Goal: Task Accomplishment & Management: Complete application form

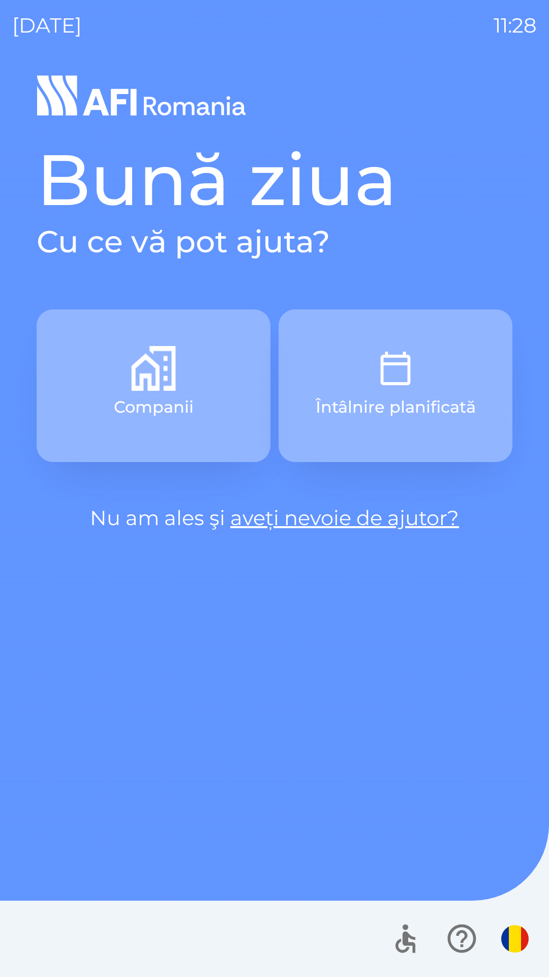
click at [389, 375] on img "button" at bounding box center [395, 368] width 45 height 45
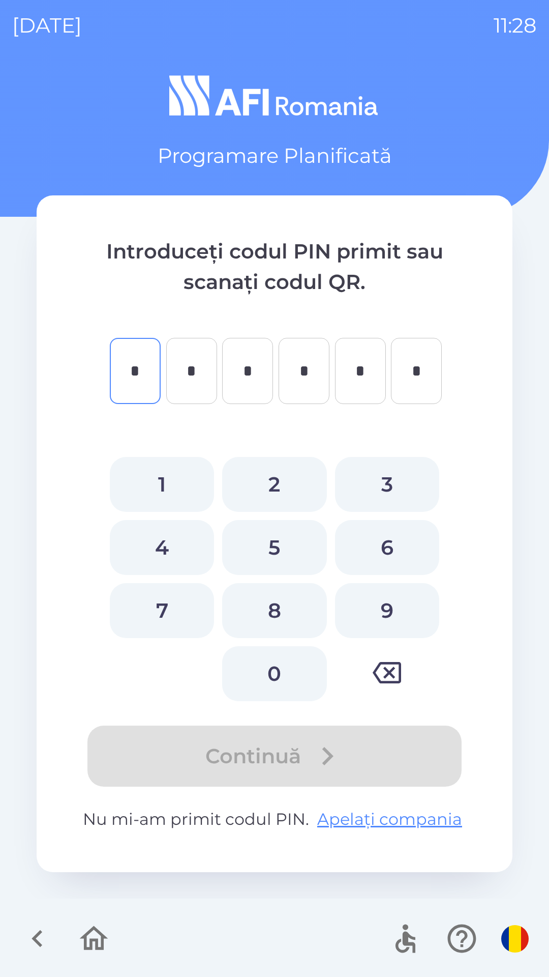
type input "*"
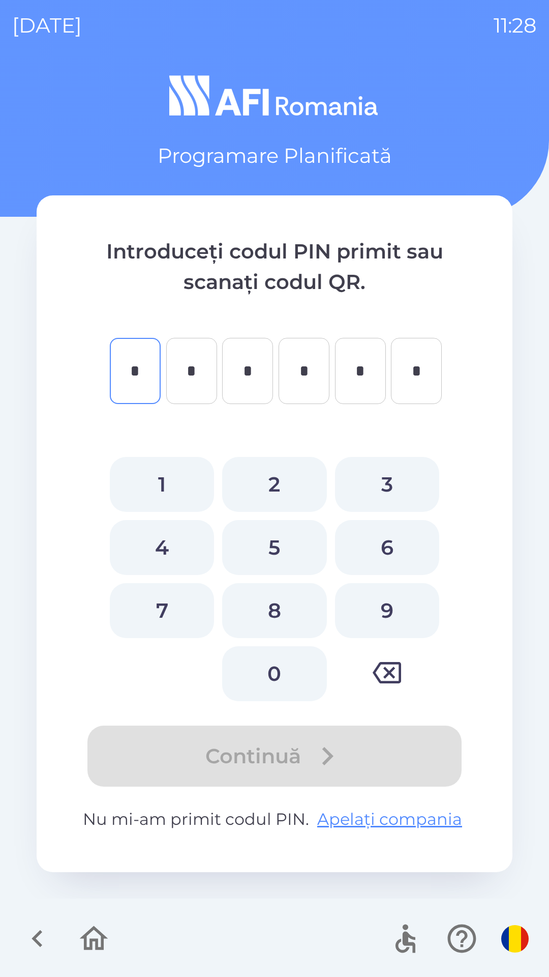
type input "*"
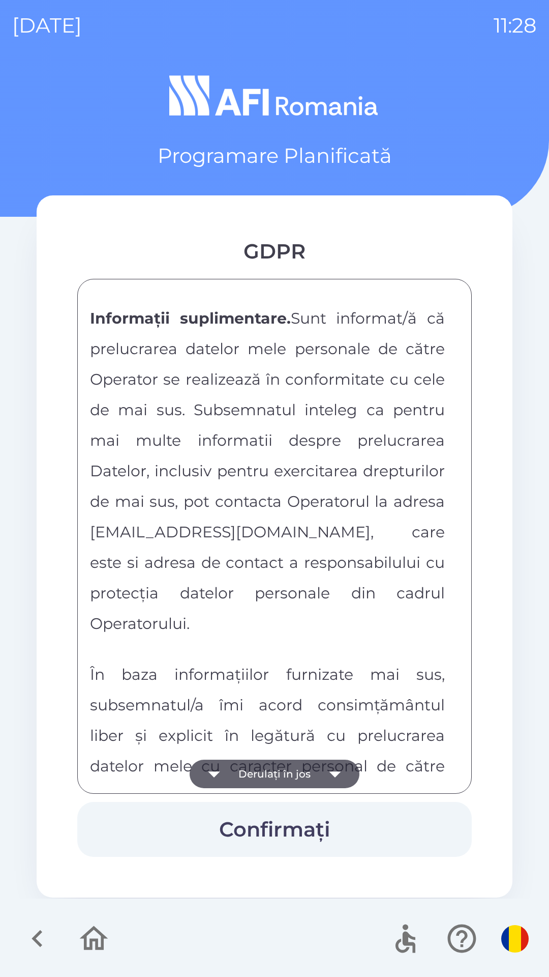
scroll to position [5351, 0]
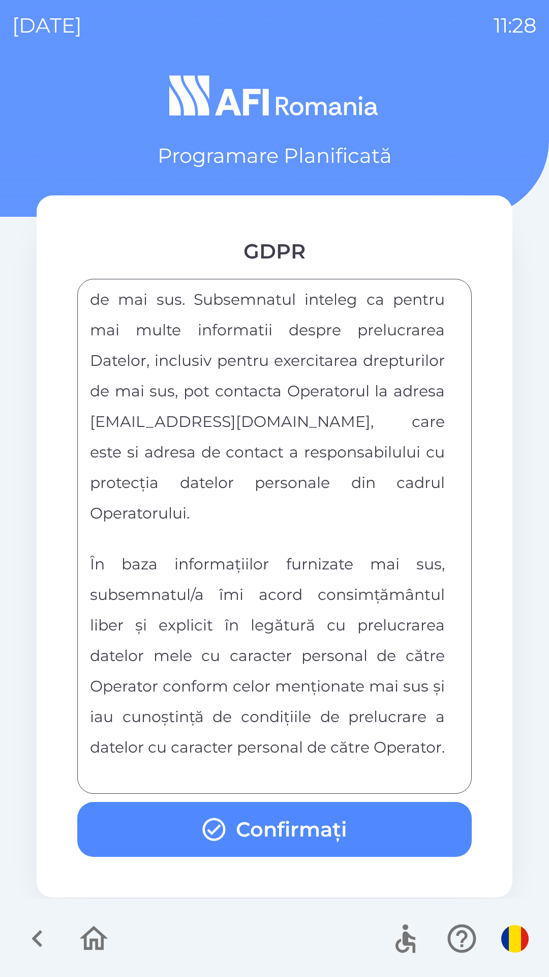
click at [268, 831] on button "Confirmați" at bounding box center [274, 829] width 395 height 55
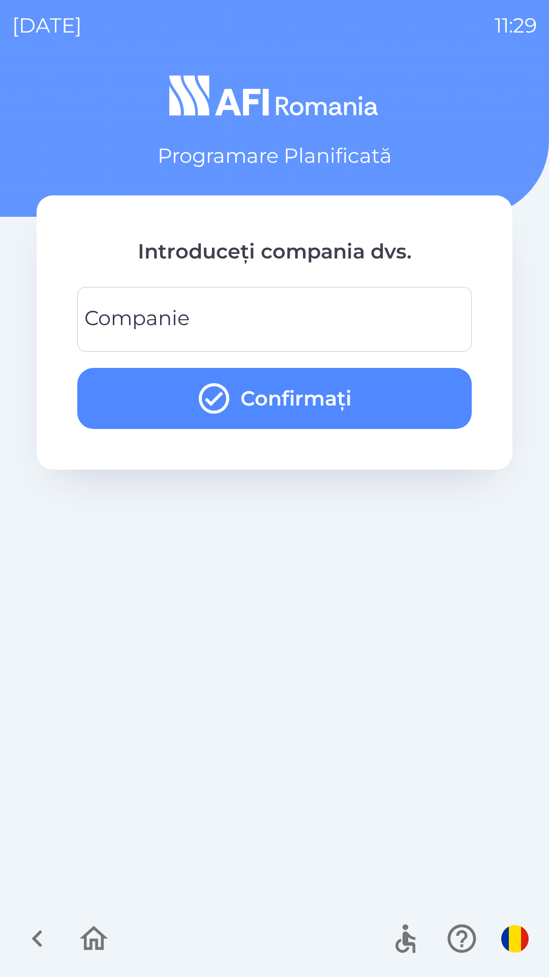
click at [359, 308] on input "Companie" at bounding box center [275, 319] width 370 height 40
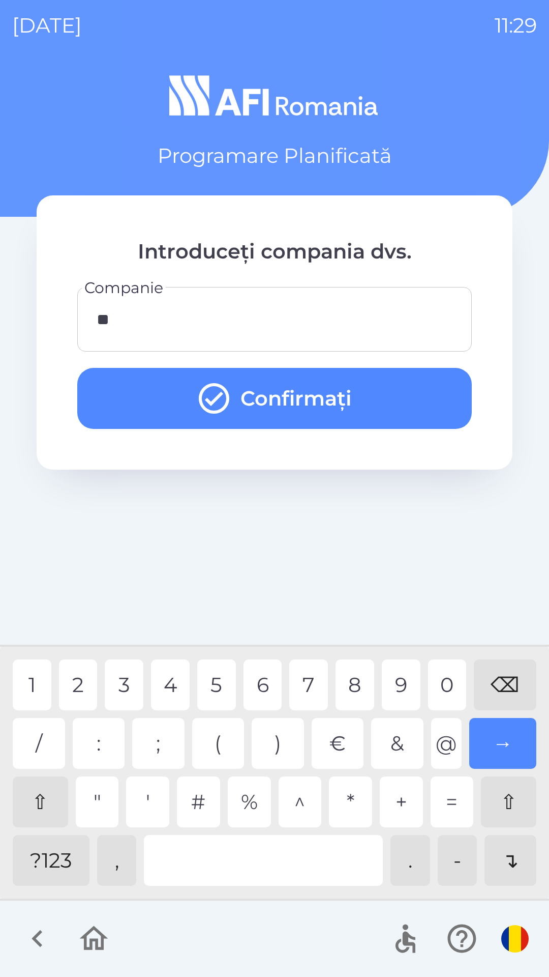
click at [81, 687] on div "2" at bounding box center [78, 684] width 39 height 51
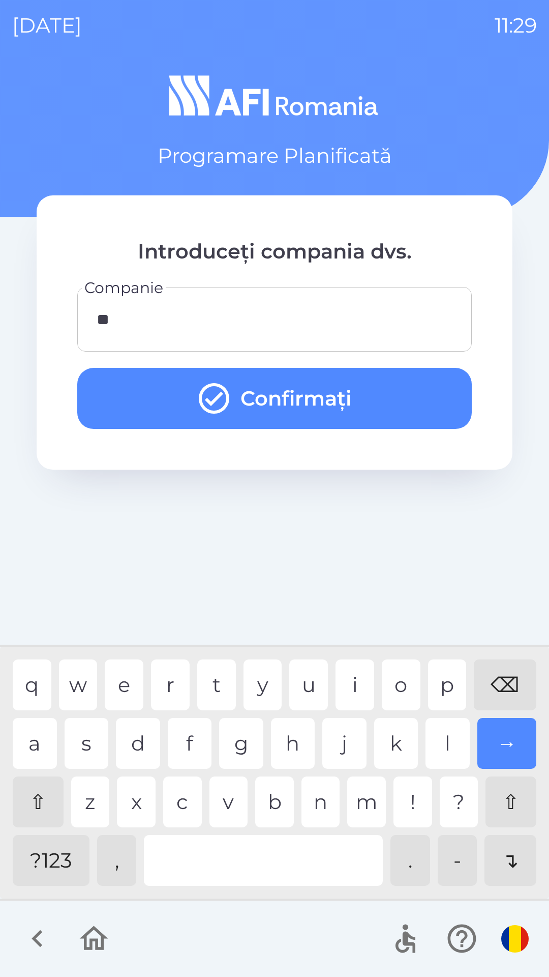
type input "***"
click at [420, 394] on button "Confirmați" at bounding box center [274, 398] width 395 height 61
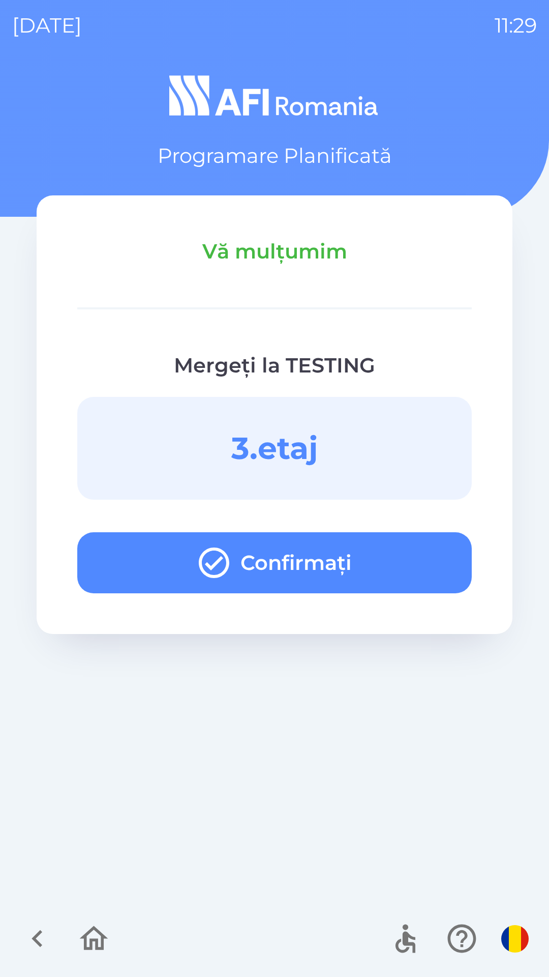
click at [420, 559] on button "Confirmați" at bounding box center [274, 562] width 395 height 61
